Goal: Use online tool/utility

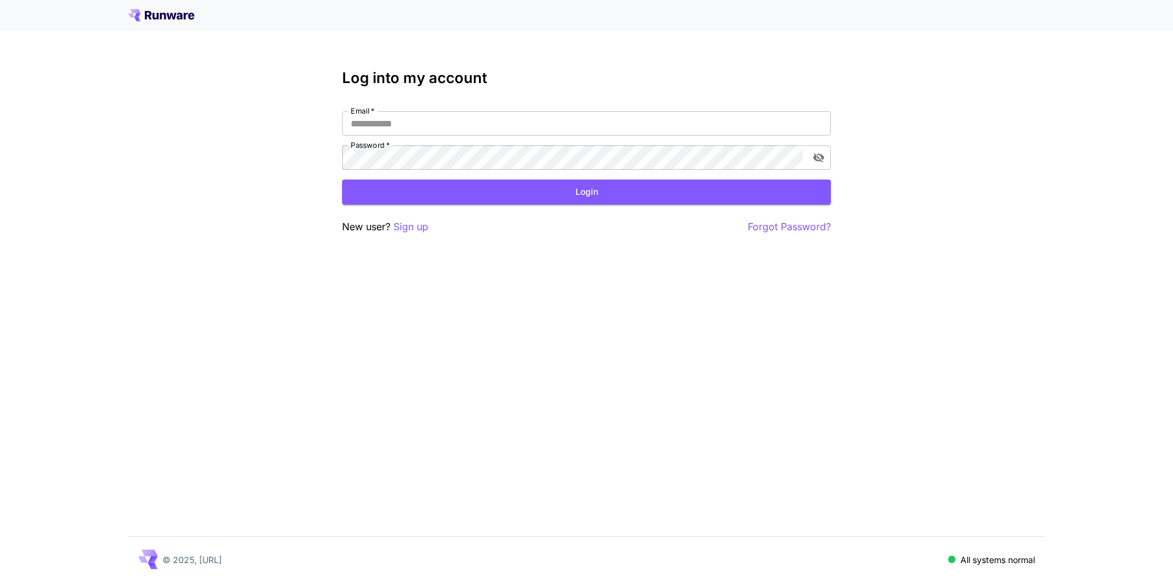
type input "**********"
click at [643, 200] on button "Login" at bounding box center [586, 192] width 489 height 25
